Goal: Information Seeking & Learning: Compare options

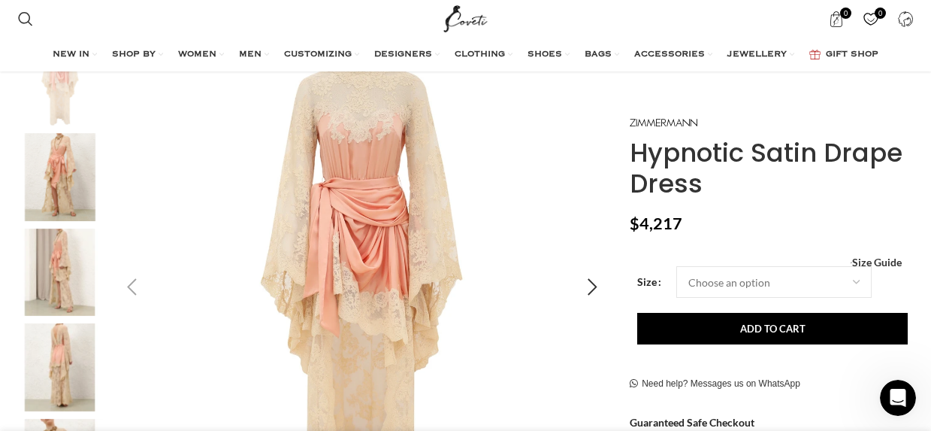
scroll to position [150, 0]
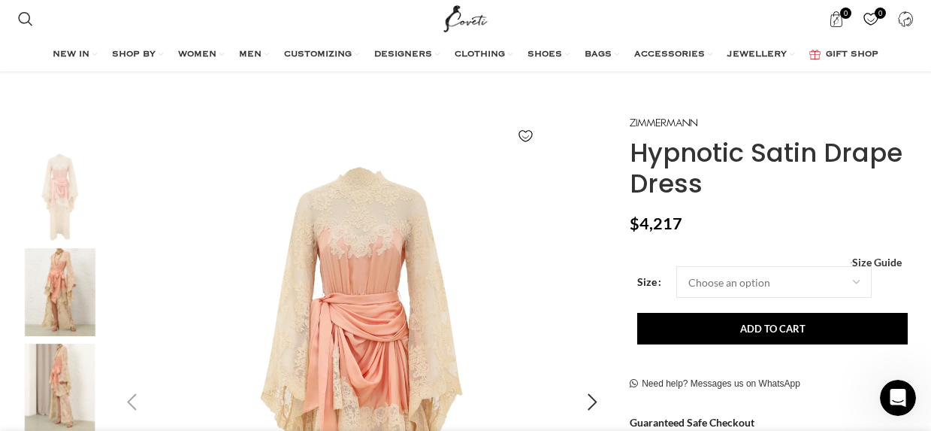
click at [360, 230] on img "1 / 8" at bounding box center [362, 402] width 498 height 498
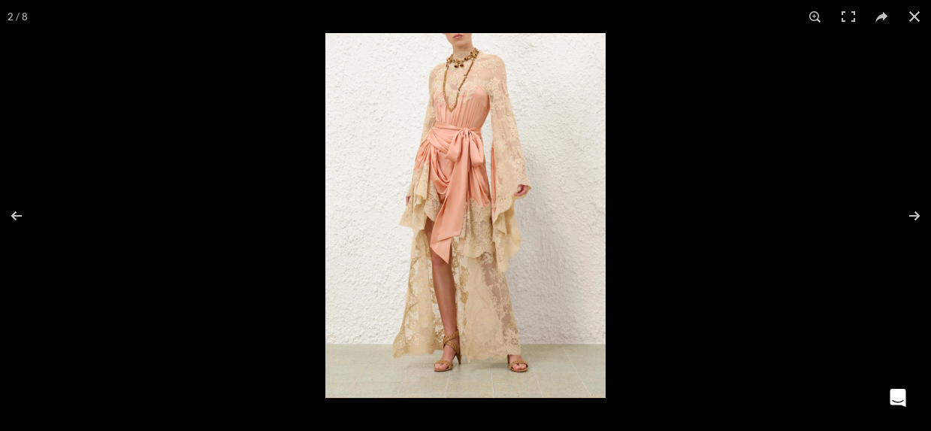
scroll to position [0, 475]
click at [918, 20] on button at bounding box center [914, 16] width 33 height 33
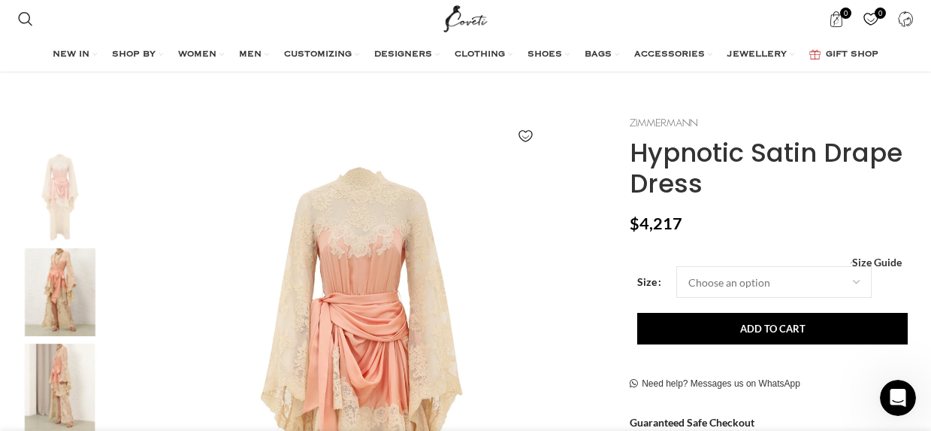
click at [648, 125] on img at bounding box center [664, 122] width 68 height 8
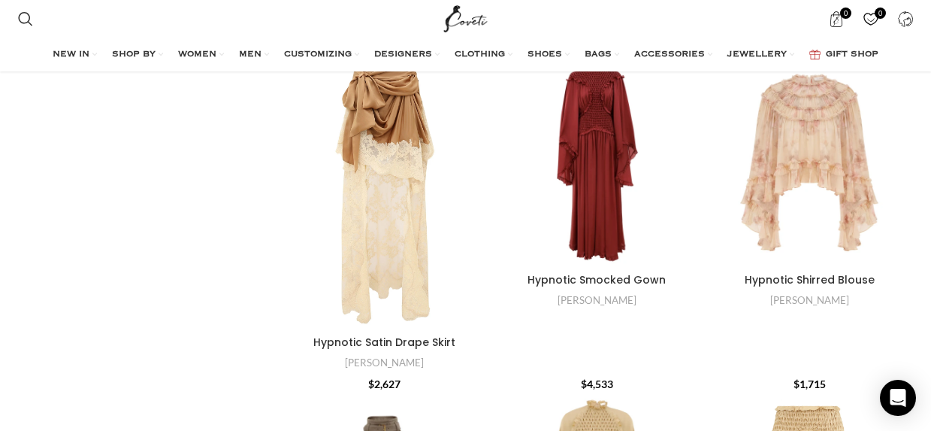
scroll to position [301, 0]
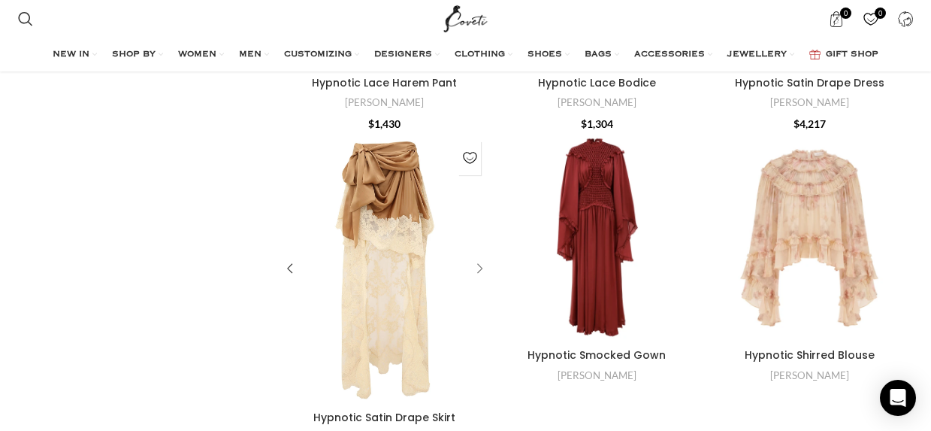
click at [477, 269] on div "Hypnotic Satin Drape Skirt" at bounding box center [477, 268] width 23 height 23
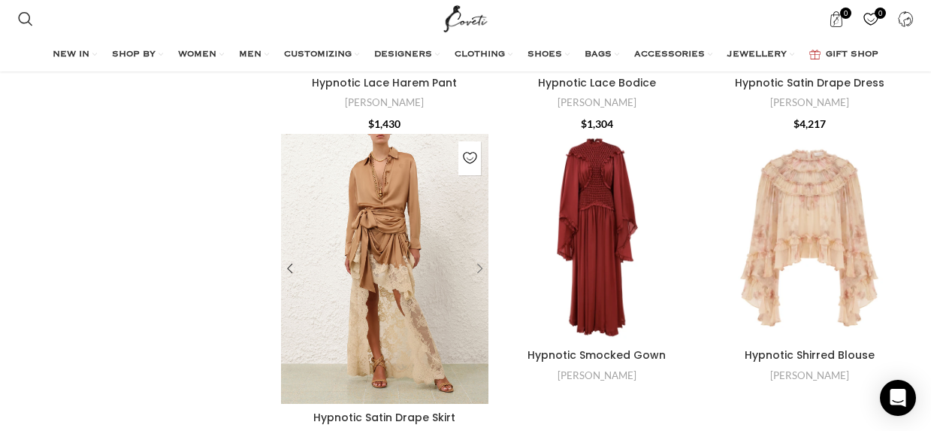
click at [479, 271] on div "Hypnotic Satin Drape Skirt" at bounding box center [477, 268] width 23 height 23
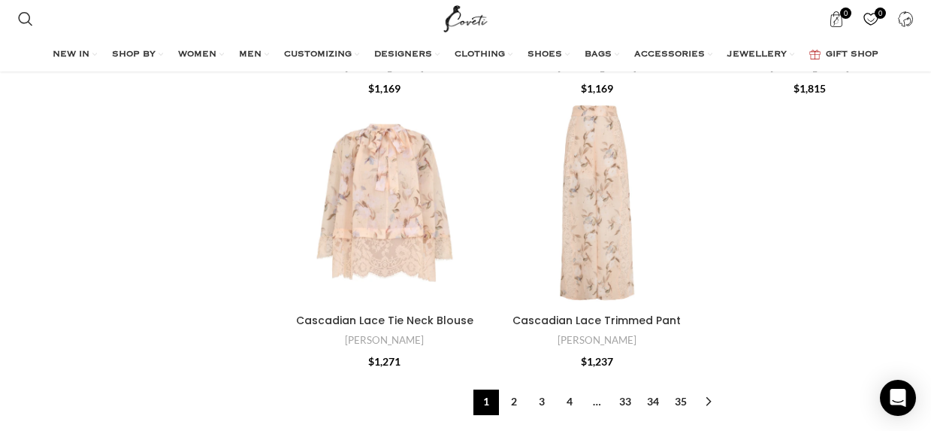
scroll to position [5035, 0]
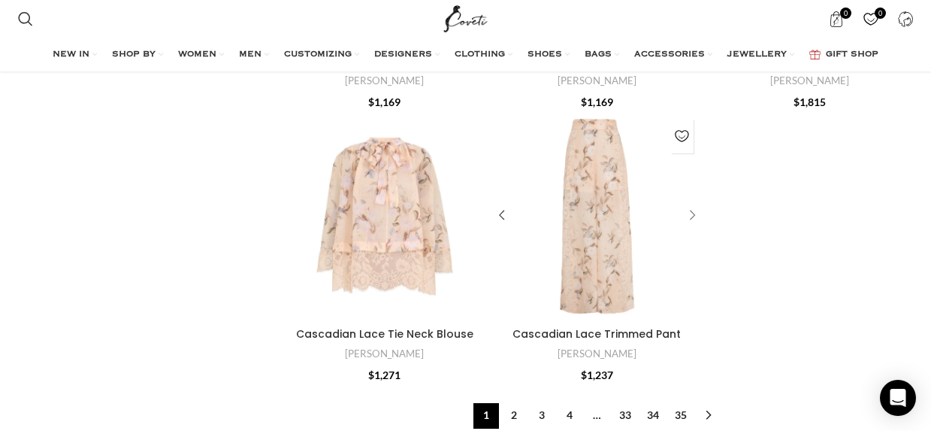
click at [691, 210] on div "Cascadian Lace Trimmed Pant" at bounding box center [690, 215] width 23 height 23
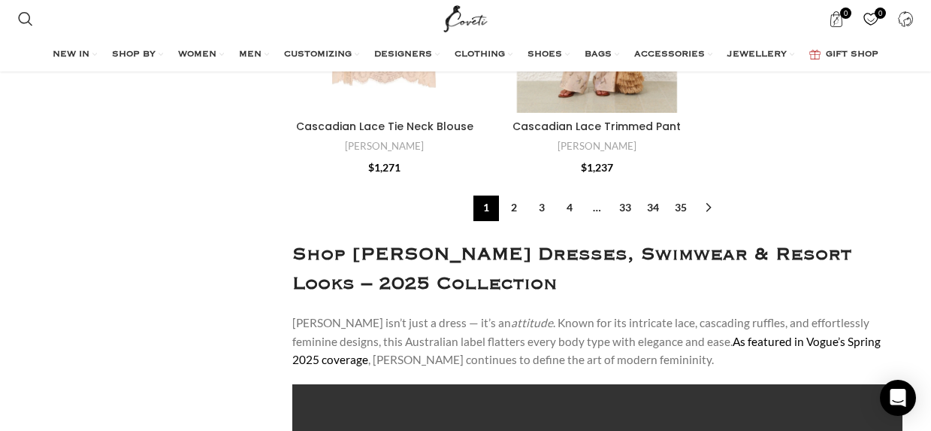
scroll to position [5260, 0]
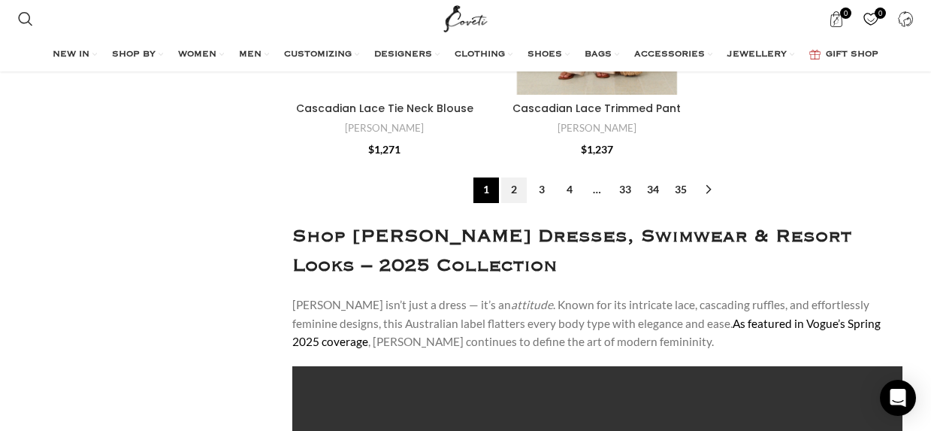
click at [516, 189] on link "2" at bounding box center [514, 190] width 26 height 26
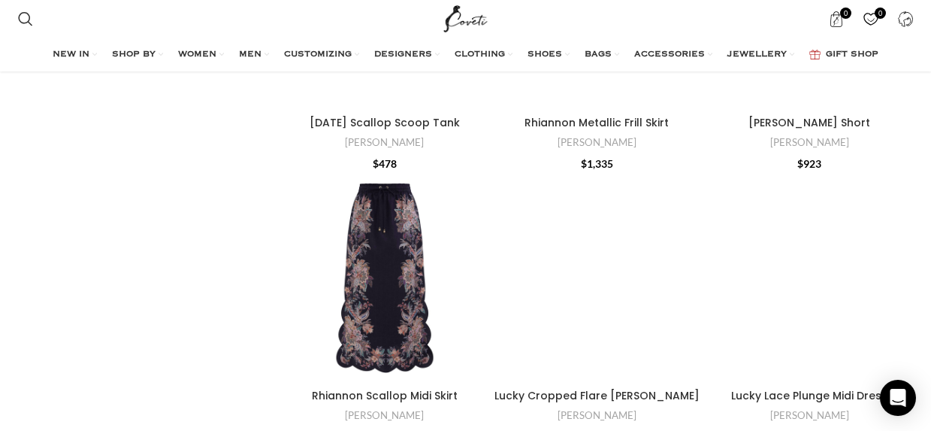
scroll to position [3735, 0]
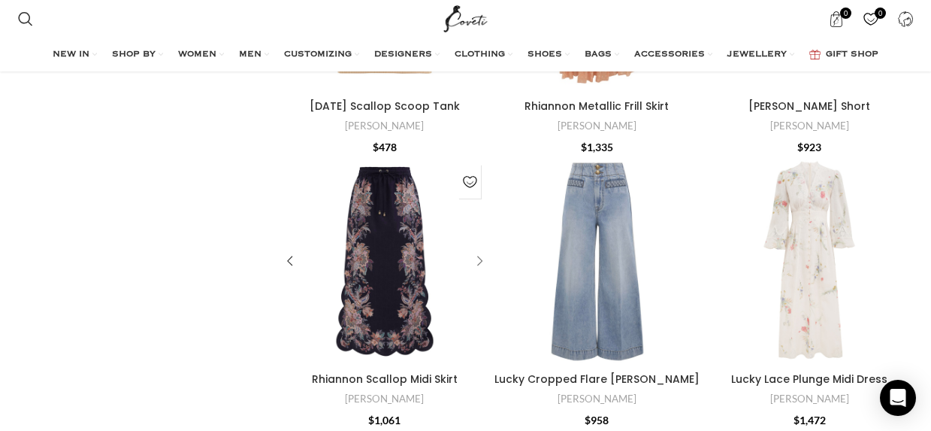
click at [481, 261] on div "Rhiannon Scallop Midi Skirt" at bounding box center [477, 260] width 23 height 23
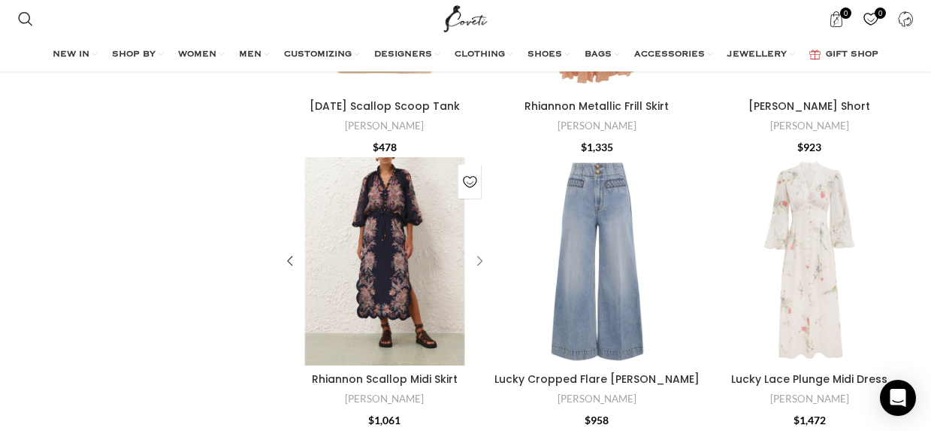
click at [479, 258] on div "Rhiannon Scallop Midi Skirt" at bounding box center [477, 260] width 23 height 23
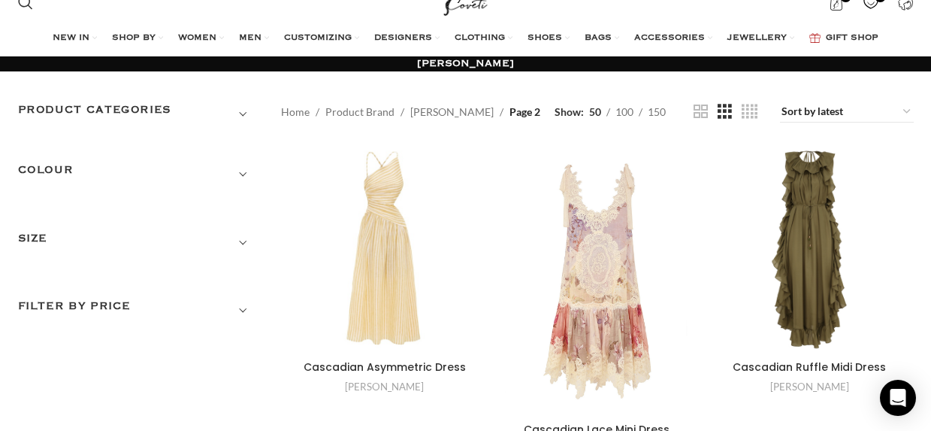
scroll to position [0, 0]
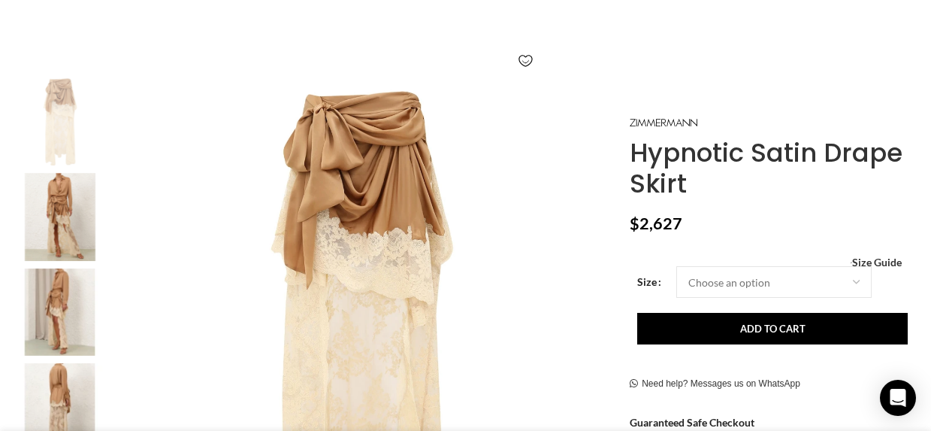
click at [50, 204] on img "2 / 8" at bounding box center [60, 217] width 92 height 88
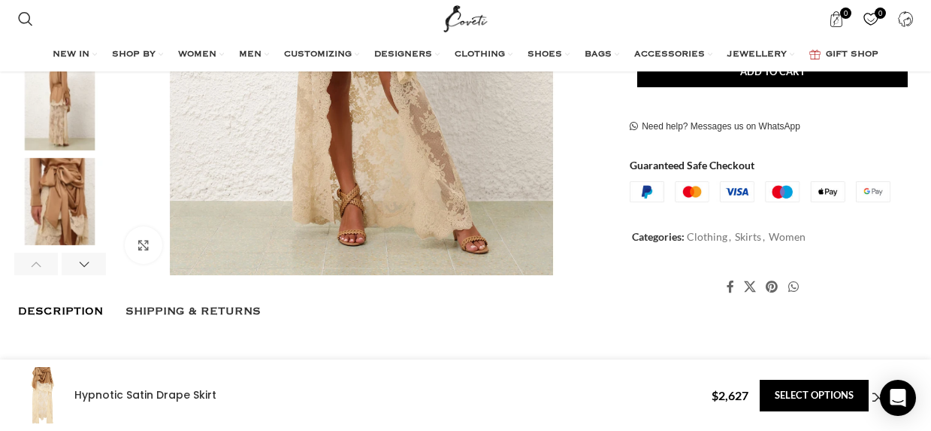
scroll to position [376, 0]
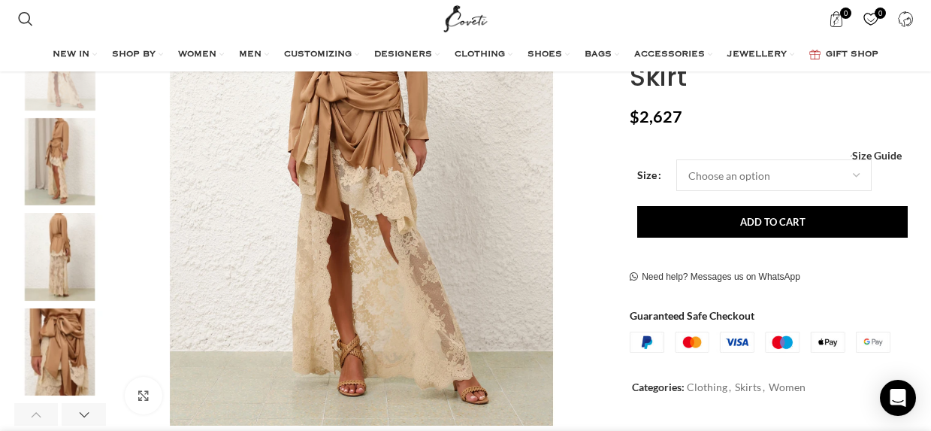
click at [63, 247] on img "4 / 8" at bounding box center [60, 257] width 92 height 88
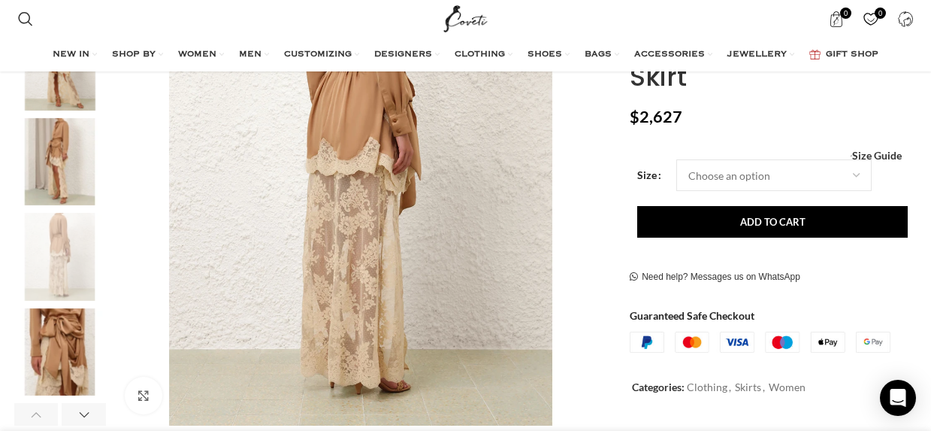
click at [74, 316] on img "5 / 8" at bounding box center [60, 352] width 92 height 88
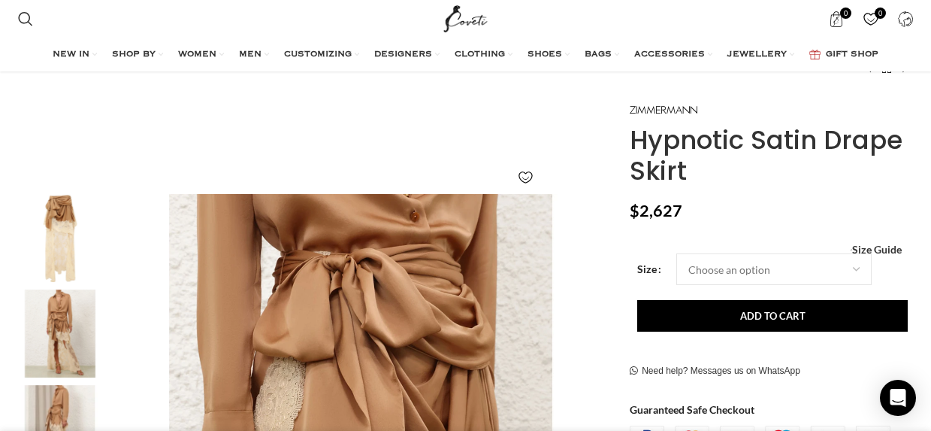
scroll to position [75, 0]
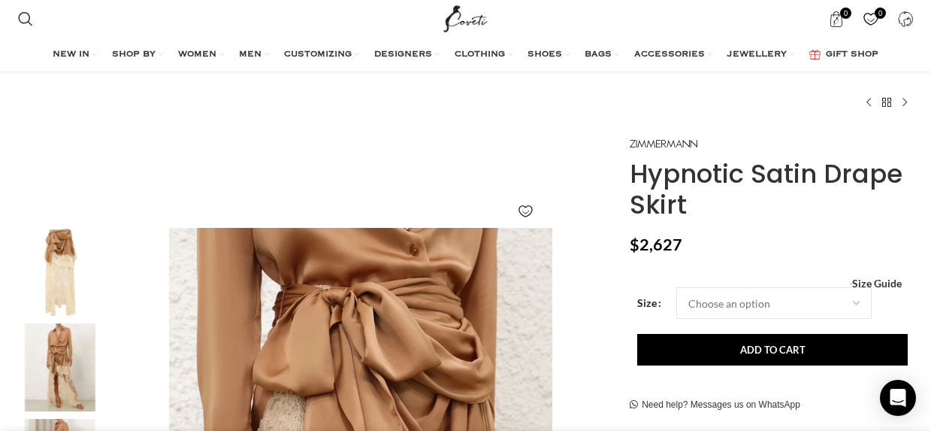
drag, startPoint x: 710, startPoint y: 205, endPoint x: 624, endPoint y: 147, distance: 104.4
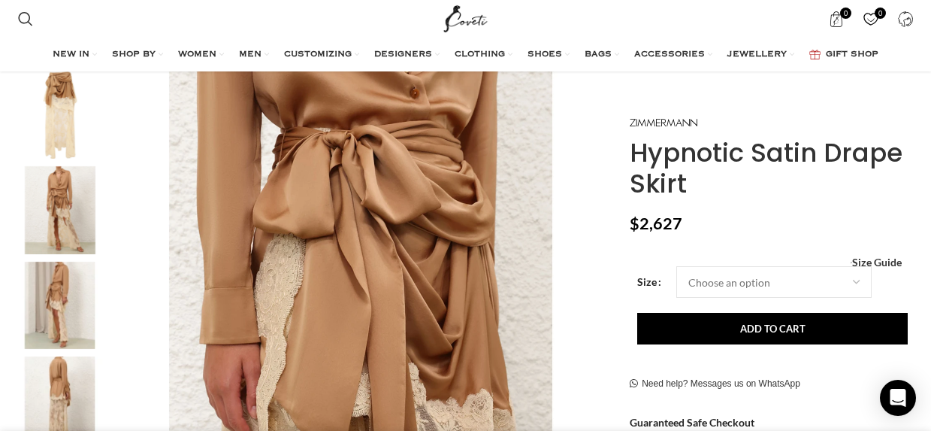
scroll to position [225, 0]
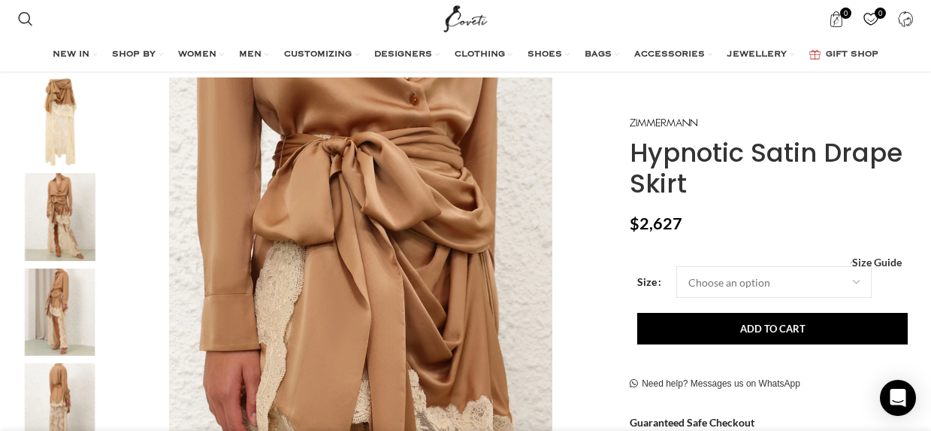
click at [57, 201] on img "2 / 8" at bounding box center [60, 217] width 92 height 88
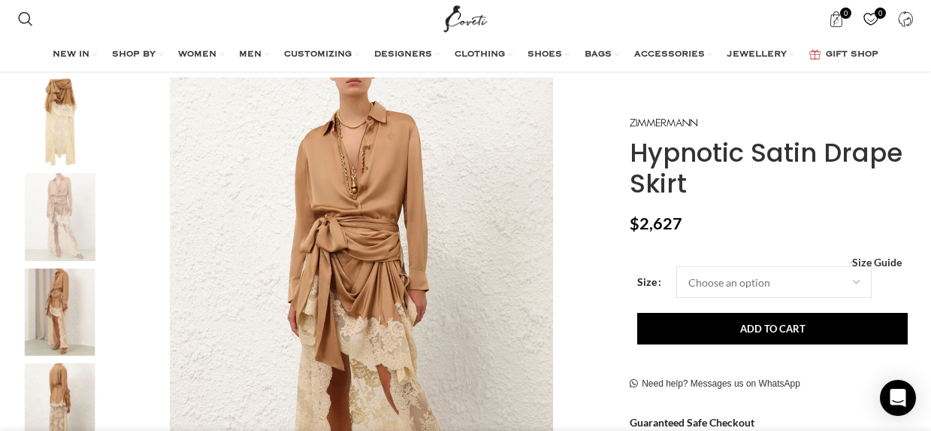
scroll to position [0, 1424]
click at [59, 293] on img "3 / 8" at bounding box center [60, 312] width 92 height 88
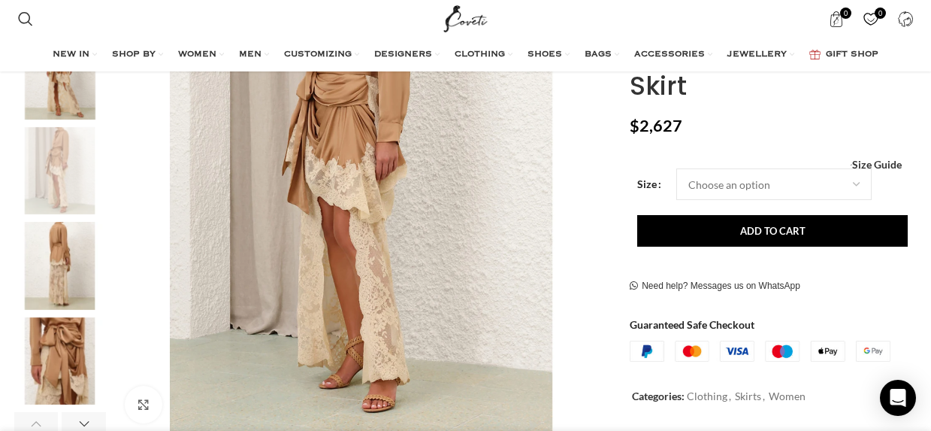
scroll to position [376, 0]
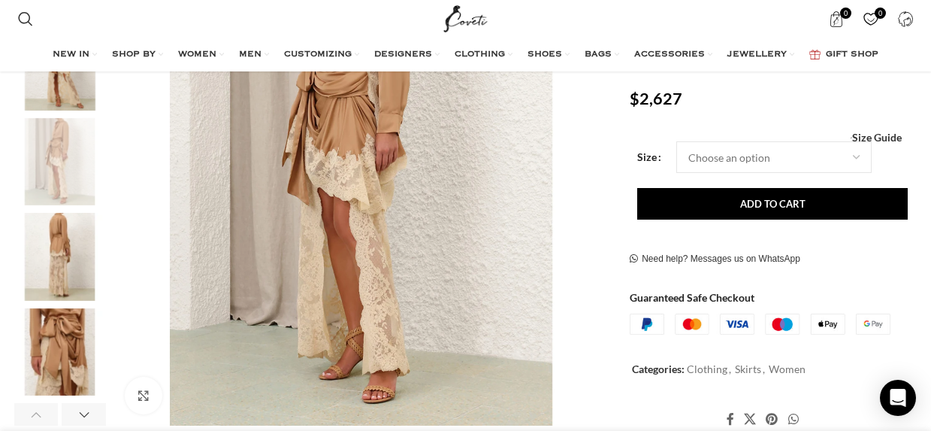
click at [63, 268] on img "4 / 8" at bounding box center [60, 257] width 92 height 88
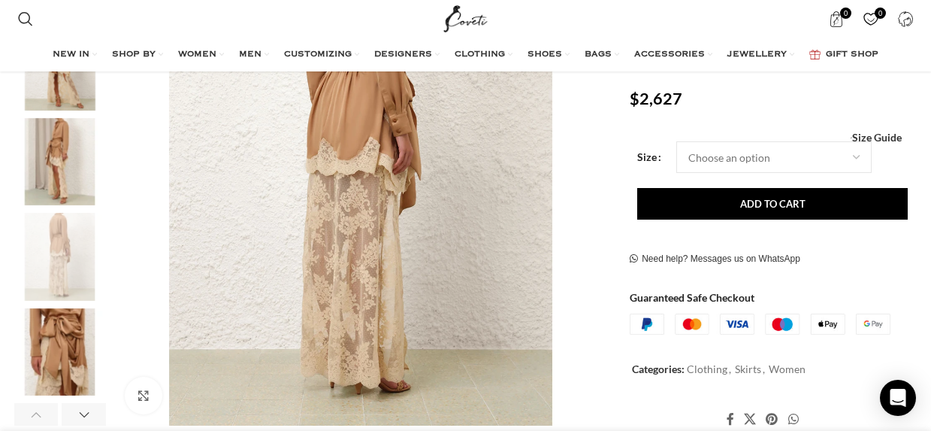
click at [57, 340] on img "5 / 8" at bounding box center [60, 352] width 92 height 88
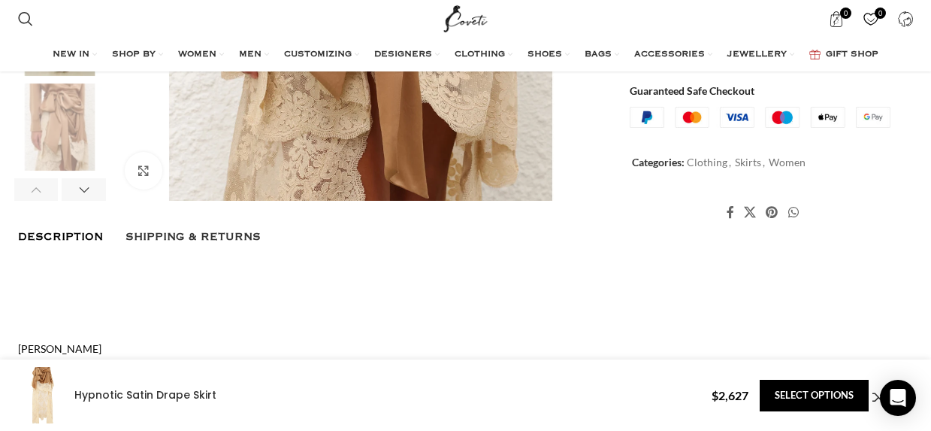
scroll to position [601, 0]
click at [87, 192] on div "Next slide" at bounding box center [84, 188] width 44 height 23
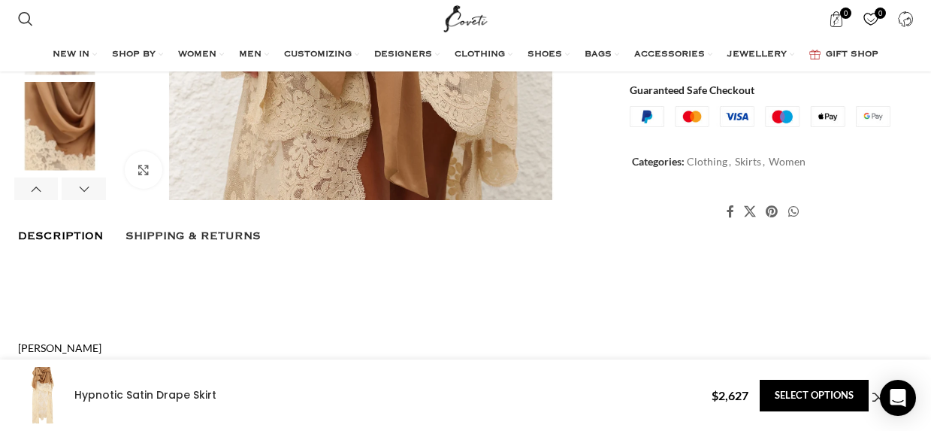
click at [77, 151] on img "6 / 8" at bounding box center [60, 127] width 92 height 88
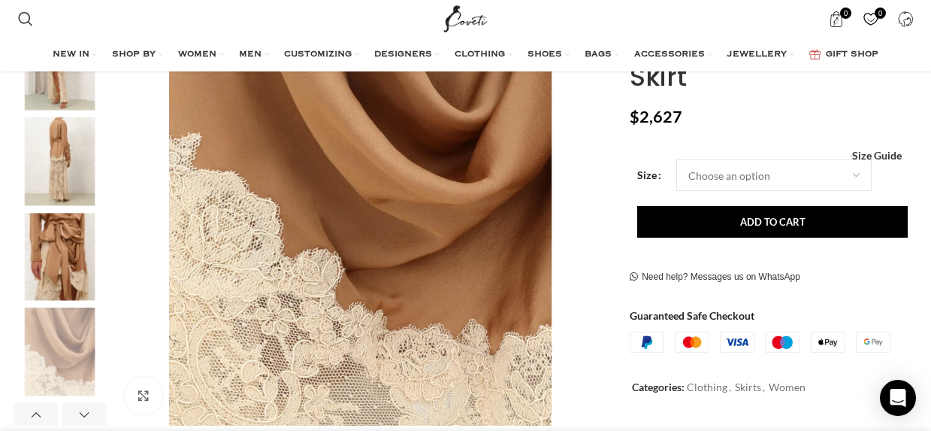
scroll to position [0, 1582]
